Goal: Task Accomplishment & Management: Complete application form

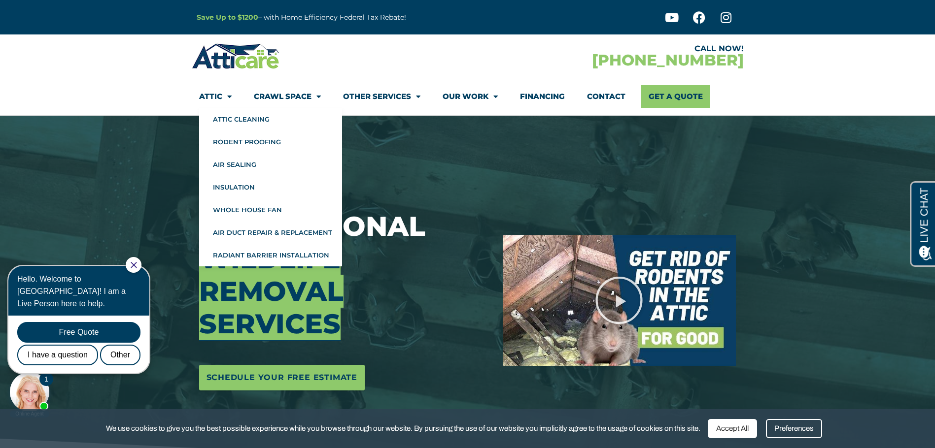
click at [224, 98] on span "Menu" at bounding box center [226, 96] width 9 height 17
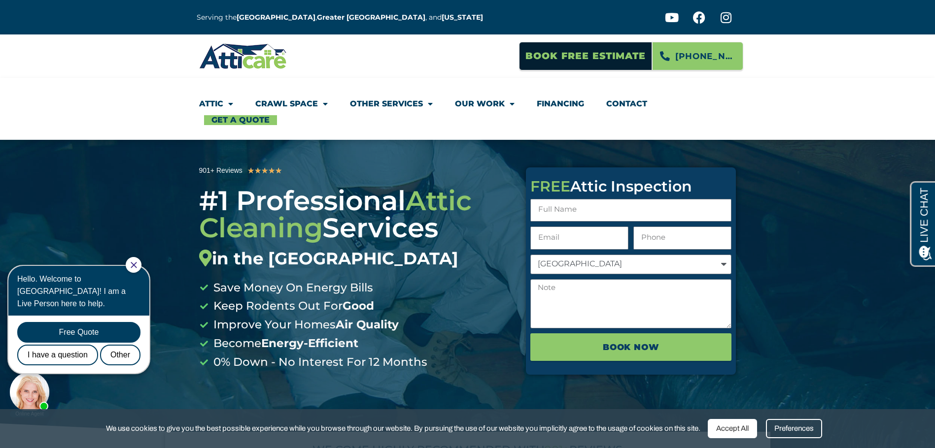
click at [293, 103] on link "Crawl Space" at bounding box center [291, 104] width 72 height 23
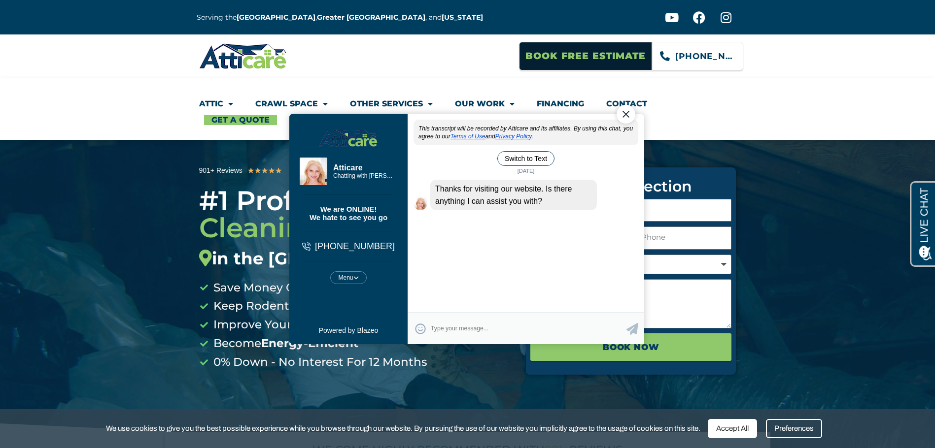
click at [723, 58] on span "925-529-4271" at bounding box center [705, 56] width 60 height 17
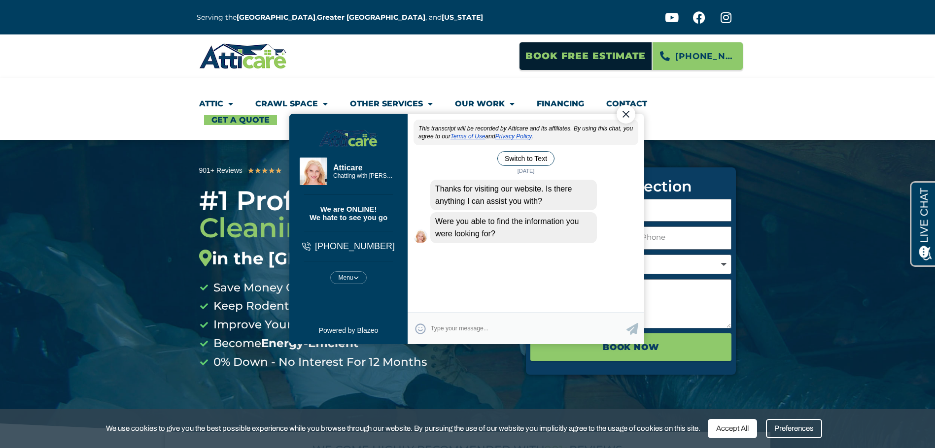
drag, startPoint x: 626, startPoint y: 114, endPoint x: 906, endPoint y: 182, distance: 288.5
click at [626, 114] on div "Close Chat" at bounding box center [625, 114] width 19 height 19
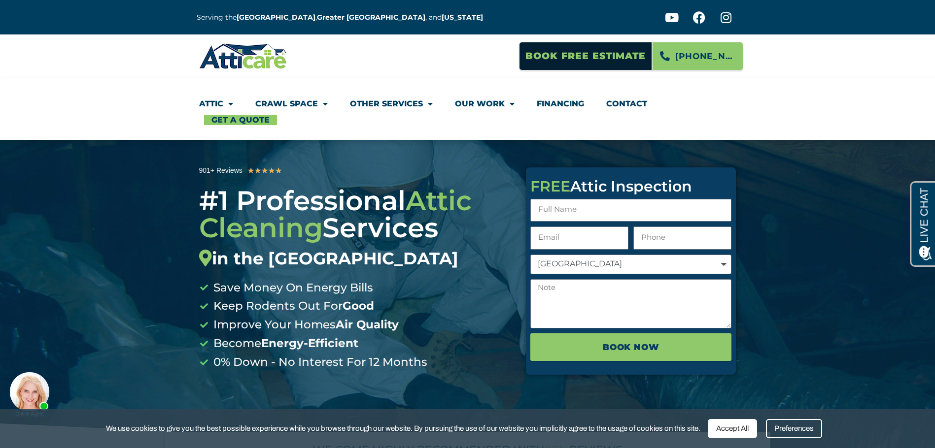
click at [628, 101] on link "Contact" at bounding box center [626, 104] width 41 height 23
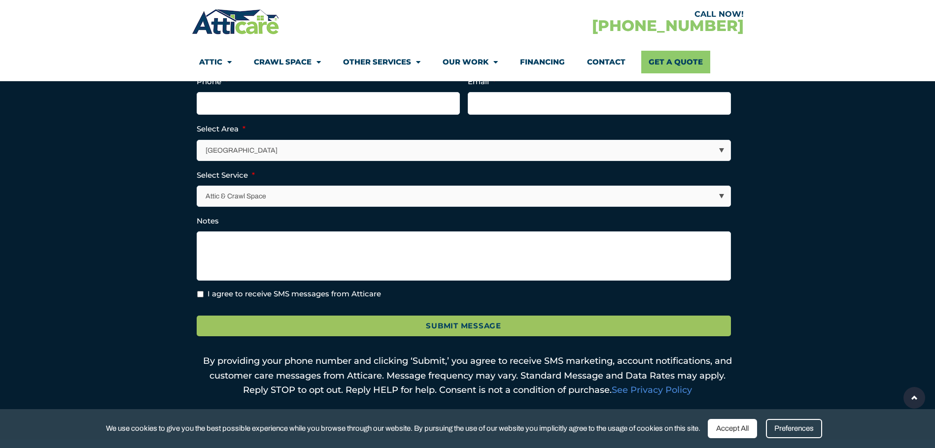
scroll to position [345, 0]
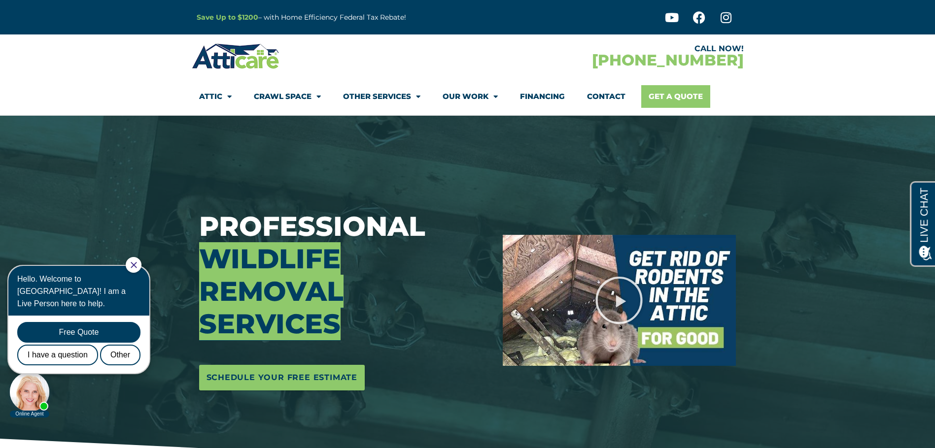
click at [687, 99] on link "Get A Quote" at bounding box center [675, 96] width 69 height 23
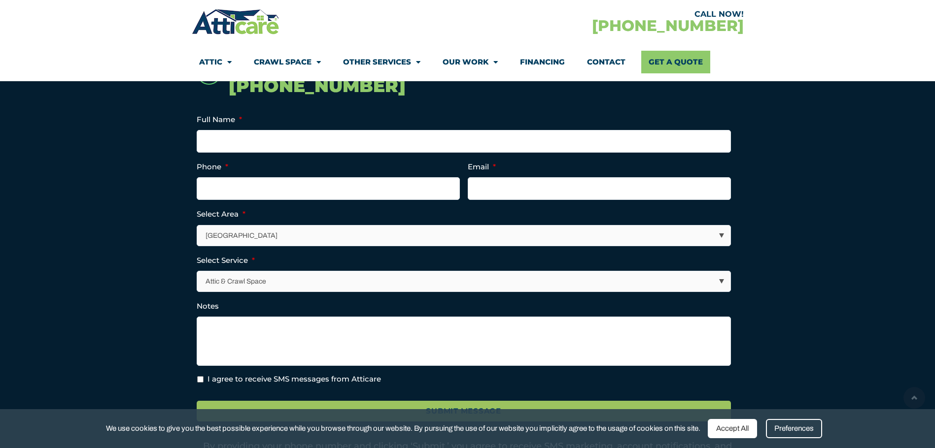
scroll to position [246, 0]
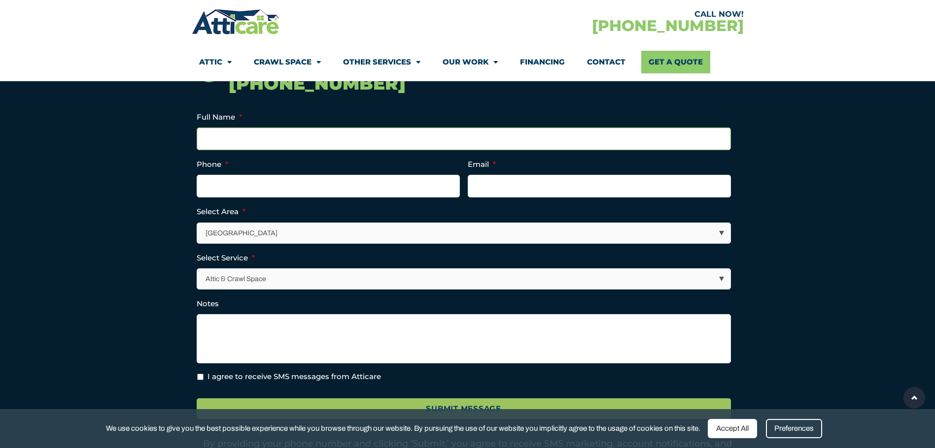
click at [241, 136] on input "Full Name *" at bounding box center [464, 139] width 534 height 23
type input "[PERSON_NAME]"
type input "6302725213"
type input "[EMAIL_ADDRESS][DOMAIN_NAME]"
type input "[PHONE_NUMBER]"
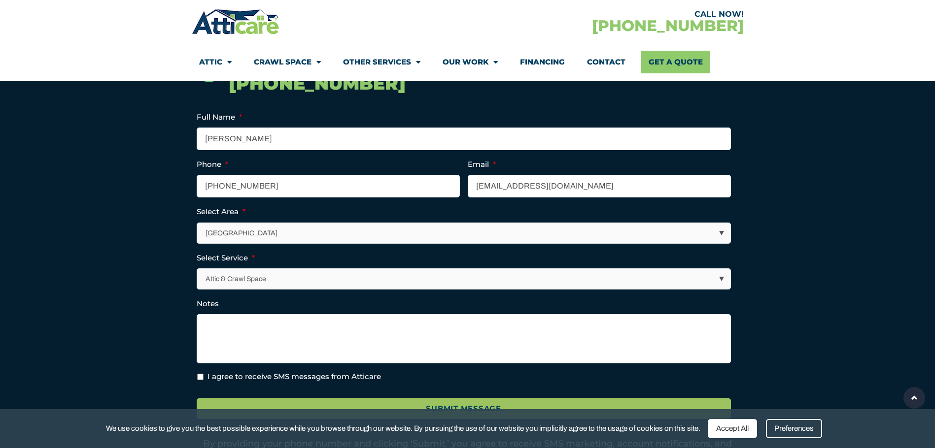
click at [277, 230] on select "[GEOGRAPHIC_DATA] [GEOGRAPHIC_DATA] [US_STATE] / [US_STATE] Area Other Areas" at bounding box center [464, 233] width 533 height 20
click at [143, 211] on section "Call Now! [PHONE_NUMBER] Email This field is for validation purposes and should…" at bounding box center [467, 268] width 935 height 510
click at [223, 326] on textarea "Notes" at bounding box center [464, 338] width 534 height 49
paste textarea "Hi, I would like an estimate for: Attic: cleaning and rodent proofing and remov…"
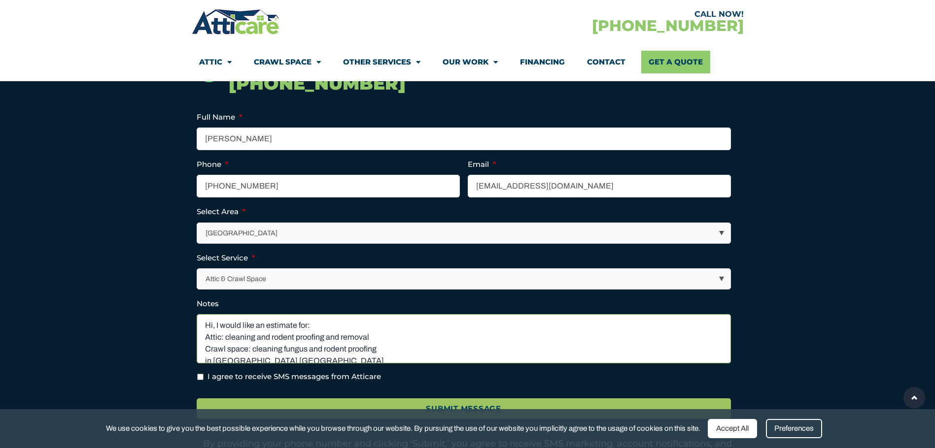
scroll to position [2, 0]
type textarea "Hi, I would like an estimate for: Attic: cleaning and rodent proofing and remov…"
click at [199, 378] on input "I agree to receive SMS messages from Atticare" at bounding box center [200, 377] width 6 height 6
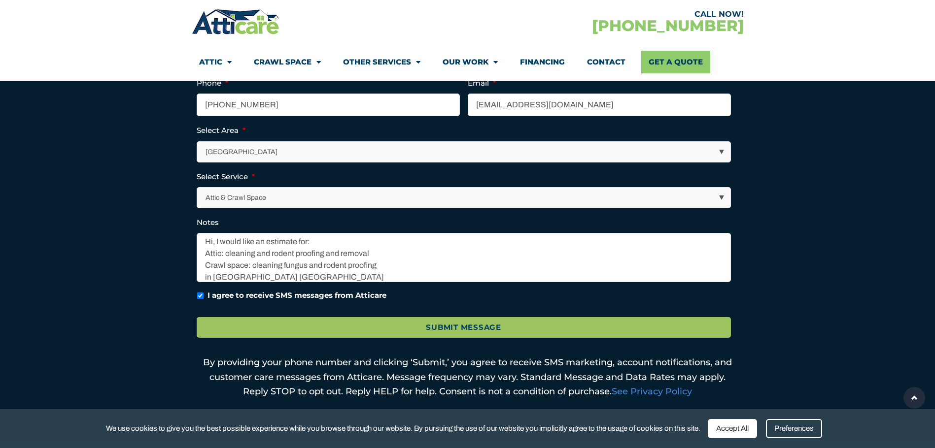
scroll to position [345, 0]
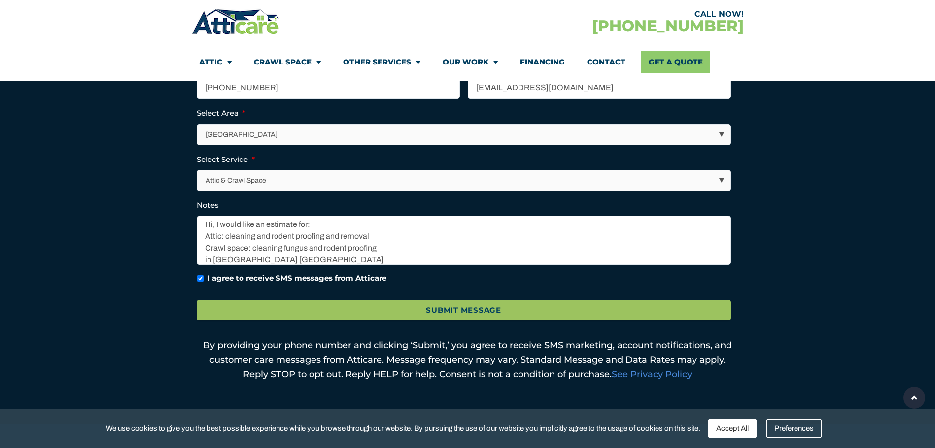
click at [200, 278] on input "I agree to receive SMS messages from Atticare" at bounding box center [200, 278] width 6 height 6
checkbox input "false"
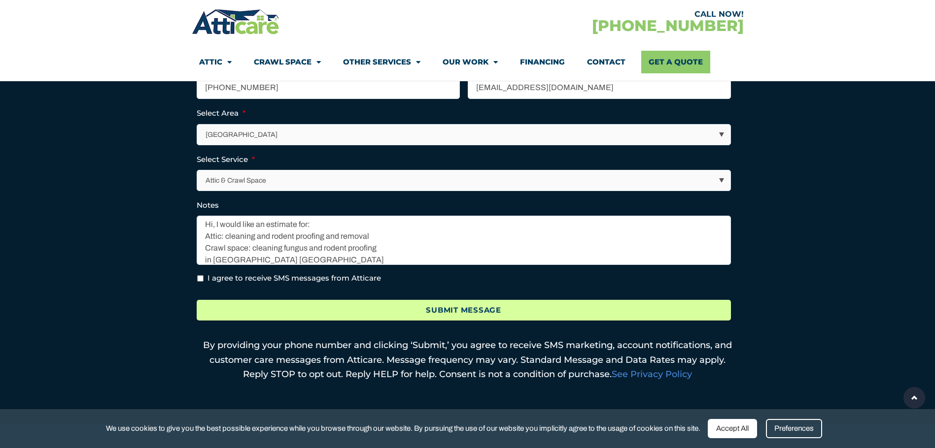
click at [438, 308] on input "Submit Message" at bounding box center [464, 310] width 534 height 21
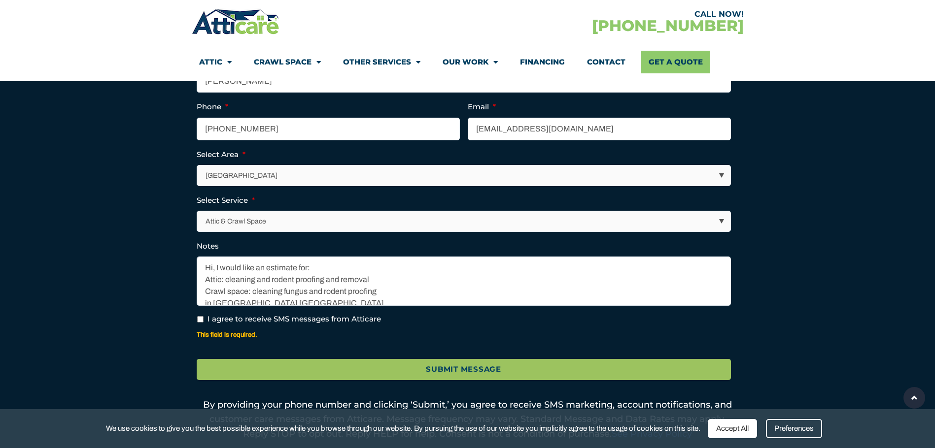
scroll to position [0, 0]
click at [198, 317] on input "I agree to receive SMS messages from Atticare" at bounding box center [200, 319] width 6 height 6
checkbox input "true"
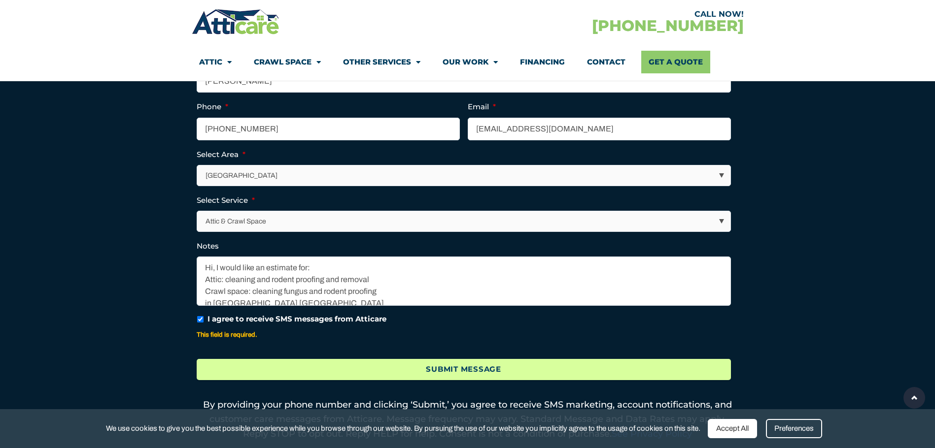
click at [502, 371] on input "Submit Message" at bounding box center [464, 369] width 534 height 21
